Goal: Task Accomplishment & Management: Use online tool/utility

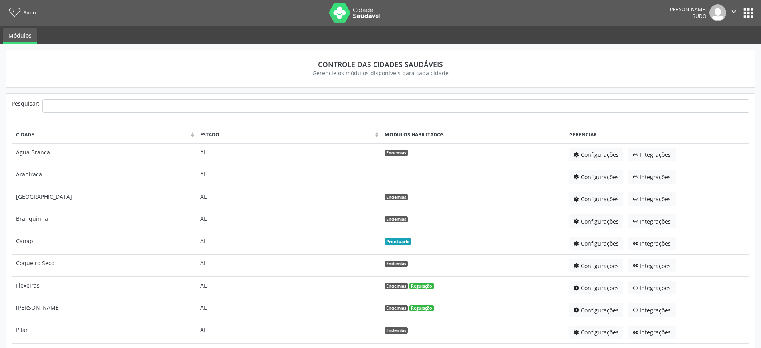
click at [745, 14] on button "apps" at bounding box center [749, 13] width 14 height 14
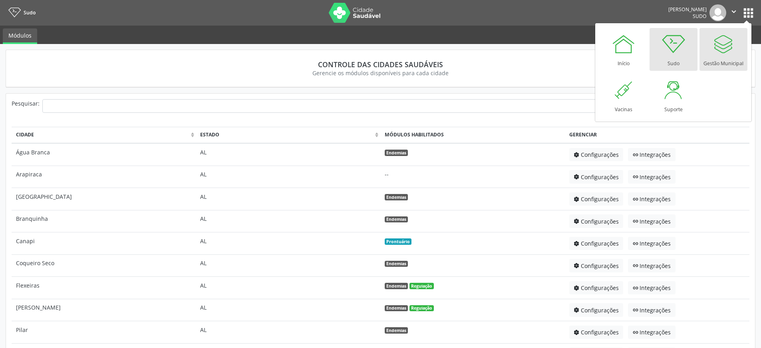
click at [731, 51] on div at bounding box center [724, 44] width 24 height 24
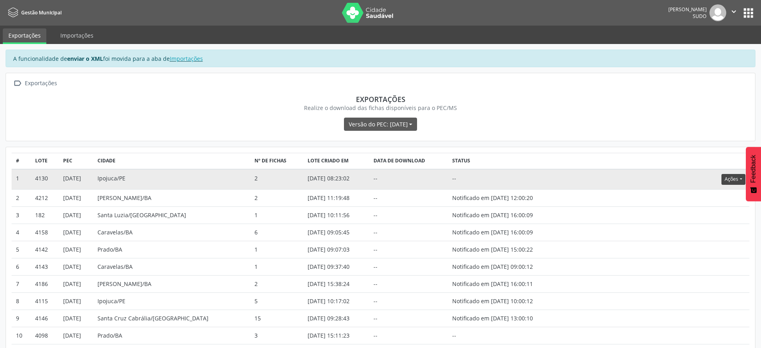
click at [728, 180] on button "Ações" at bounding box center [734, 179] width 24 height 11
click at [710, 230] on link "Atualizar" at bounding box center [717, 228] width 55 height 11
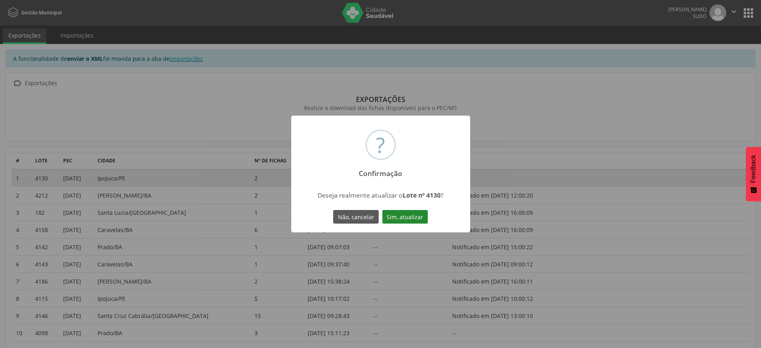
click at [410, 218] on button "Sim, atualizar" at bounding box center [406, 217] width 46 height 14
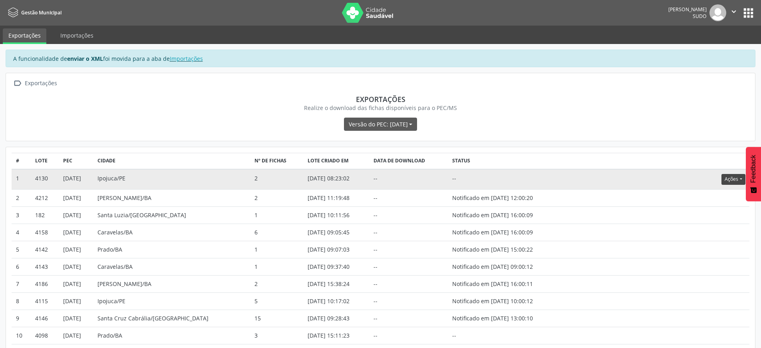
click at [735, 182] on button "Ações" at bounding box center [734, 179] width 24 height 11
click at [715, 229] on li "Atualizar" at bounding box center [717, 228] width 55 height 11
